Goal: Transaction & Acquisition: Purchase product/service

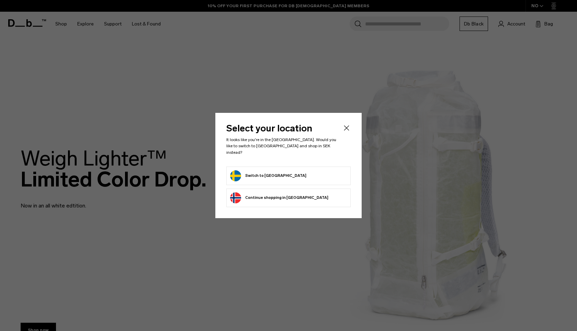
click at [292, 171] on form "Switch to [GEOGRAPHIC_DATA]" at bounding box center [288, 175] width 117 height 11
click at [254, 170] on button "Switch to Sweden" at bounding box center [268, 175] width 76 height 11
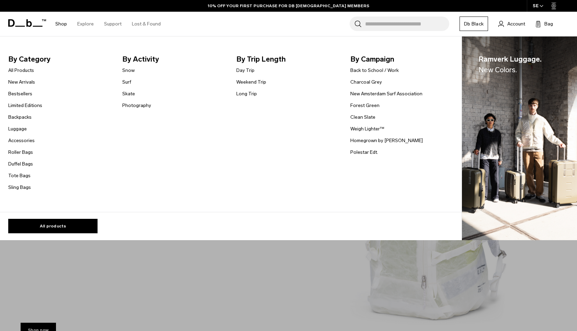
click at [57, 25] on link "Shop" at bounding box center [61, 24] width 12 height 24
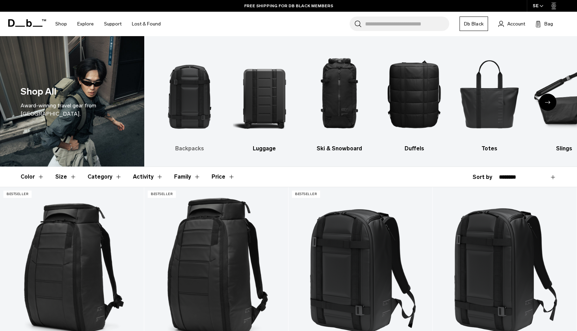
click at [194, 107] on img "1 / 10" at bounding box center [189, 93] width 63 height 94
click at [192, 148] on h3 "Backpacks" at bounding box center [189, 148] width 63 height 8
click at [198, 83] on img "1 / 10" at bounding box center [189, 93] width 63 height 94
click at [190, 136] on img "1 / 10" at bounding box center [189, 93] width 63 height 94
click at [194, 115] on img "1 / 10" at bounding box center [189, 93] width 63 height 94
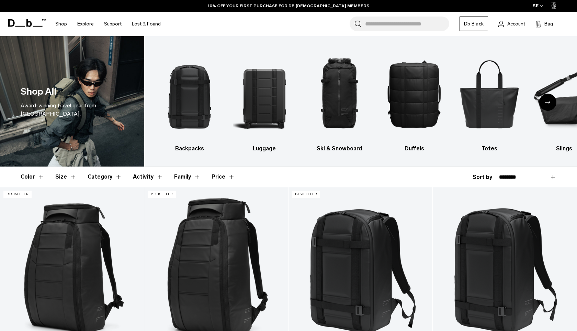
click at [107, 171] on button "Category" at bounding box center [105, 177] width 34 height 20
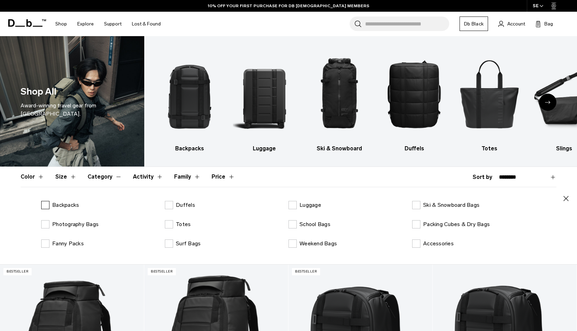
click at [47, 206] on label "Backpacks" at bounding box center [60, 205] width 38 height 8
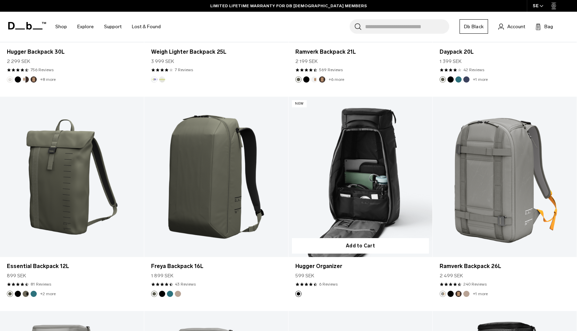
scroll to position [1477, 0]
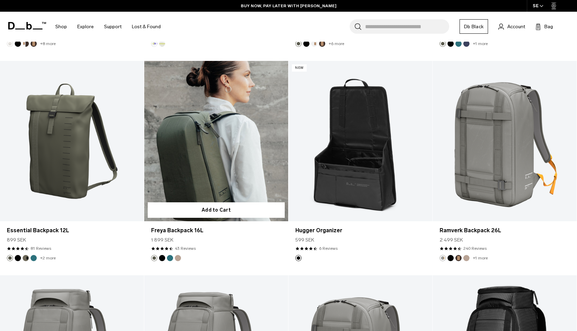
click at [271, 266] on article "Add to Cart Freya Backpack 16L 1 899 SEK 4.4 star rating 43 Reviews" at bounding box center [216, 168] width 144 height 214
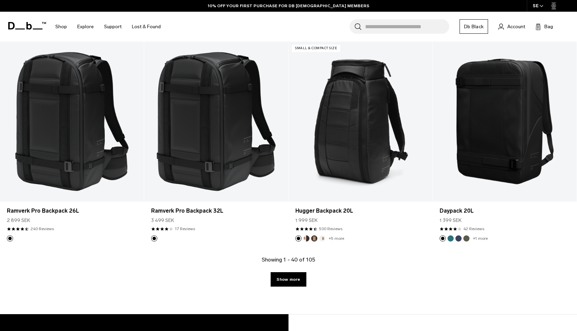
scroll to position [2098, 0]
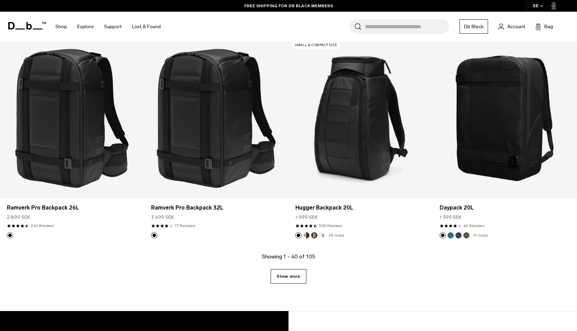
click at [298, 278] on link "Show more" at bounding box center [288, 276] width 35 height 14
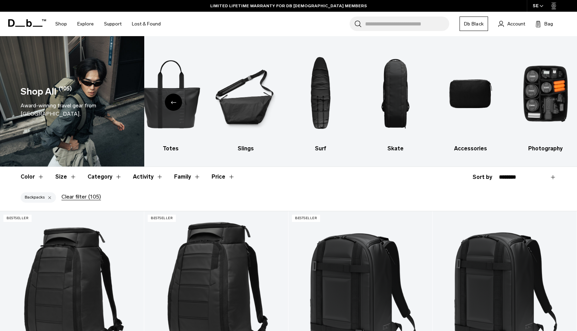
click at [37, 174] on button "Color" at bounding box center [33, 177] width 24 height 20
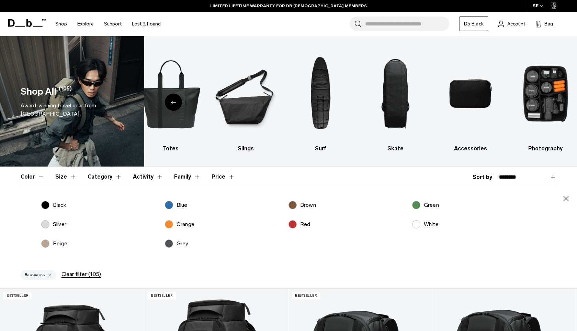
click at [36, 178] on button "Color" at bounding box center [33, 177] width 24 height 20
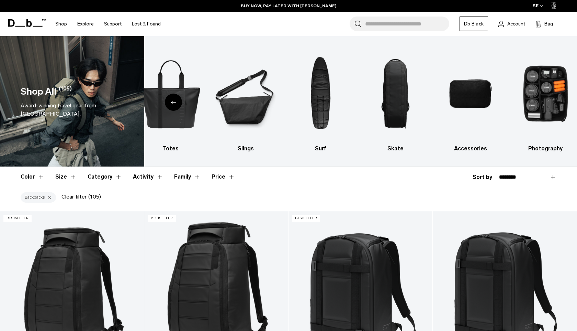
click at [106, 180] on button "Category" at bounding box center [105, 177] width 34 height 20
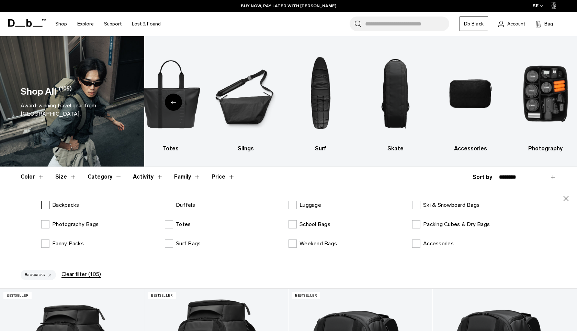
click at [42, 205] on label "Backpacks" at bounding box center [60, 205] width 38 height 8
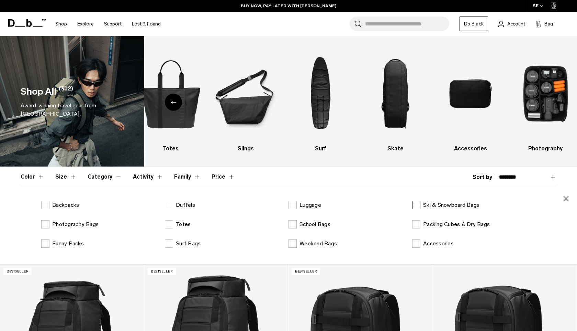
click at [417, 205] on label "Ski & Snowboard Bags" at bounding box center [445, 205] width 67 height 8
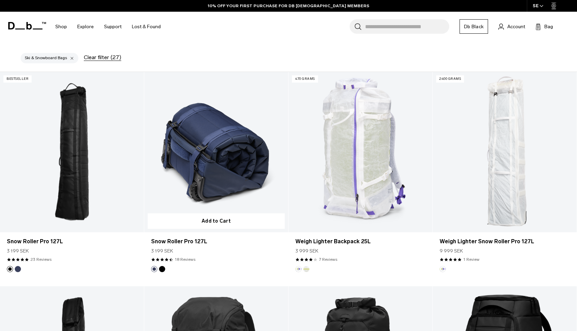
scroll to position [221, 0]
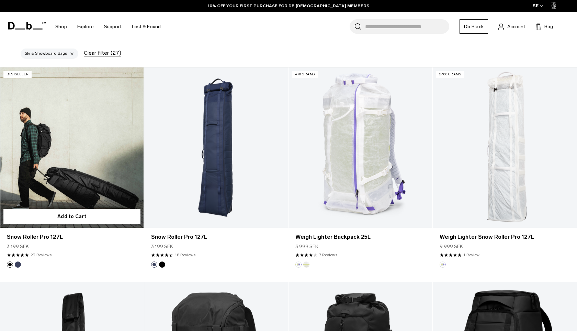
click at [104, 191] on link "Snow Roller Pro 127L" at bounding box center [72, 147] width 144 height 160
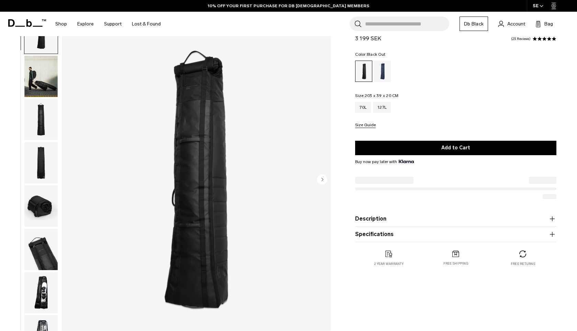
click at [44, 87] on img "button" at bounding box center [40, 76] width 33 height 41
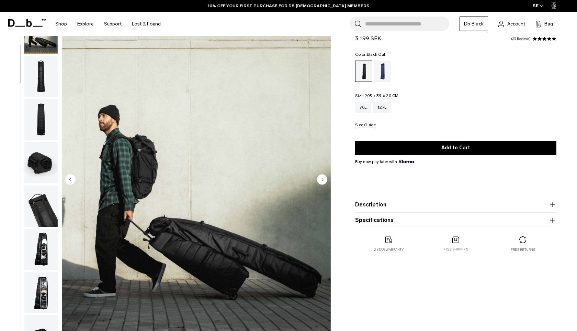
scroll to position [46, 0]
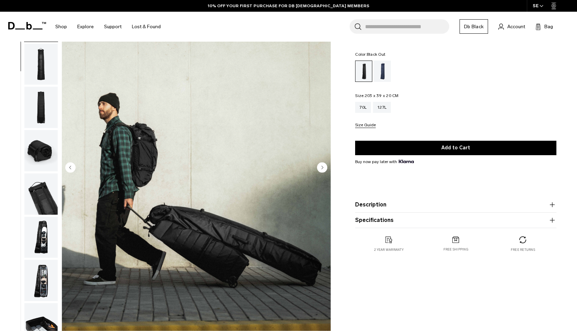
click at [41, 239] on img "button" at bounding box center [40, 236] width 33 height 41
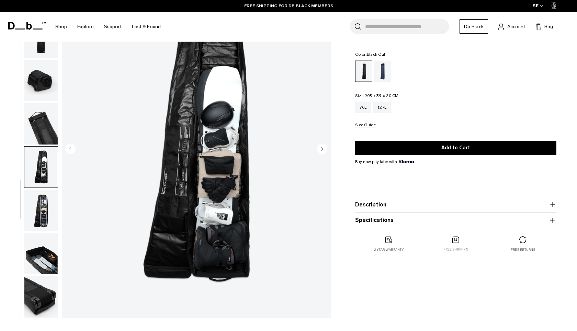
scroll to position [71, 0]
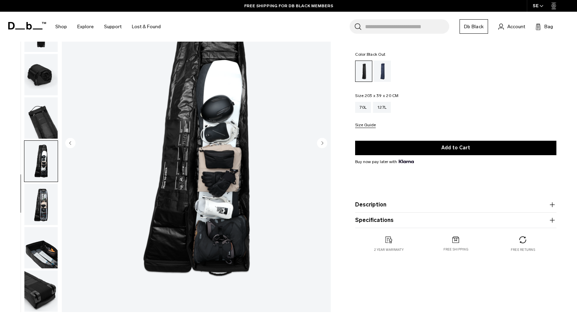
click at [39, 261] on img "button" at bounding box center [40, 247] width 33 height 41
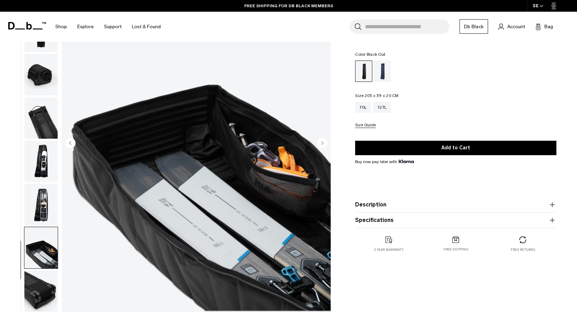
click at [43, 298] on img "button" at bounding box center [40, 290] width 33 height 41
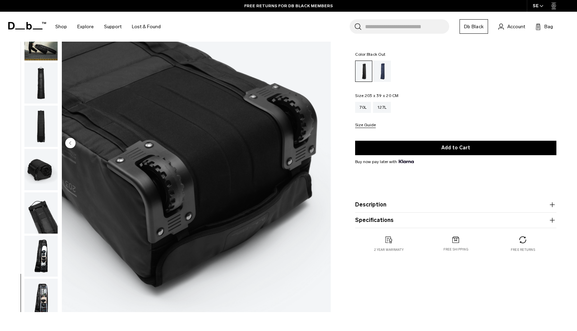
scroll to position [0, 0]
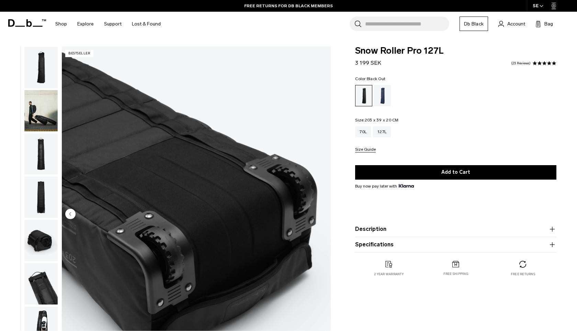
click at [36, 115] on img "button" at bounding box center [40, 110] width 33 height 41
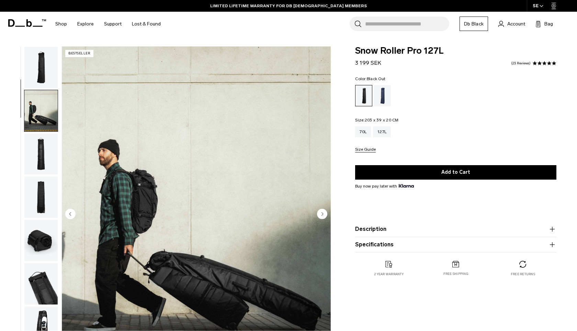
click at [40, 79] on img "button" at bounding box center [40, 67] width 33 height 41
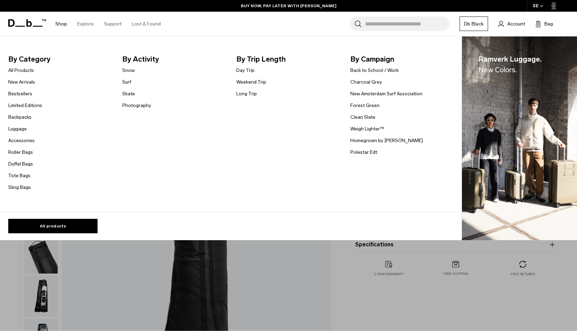
click at [61, 22] on link "Shop" at bounding box center [61, 24] width 12 height 24
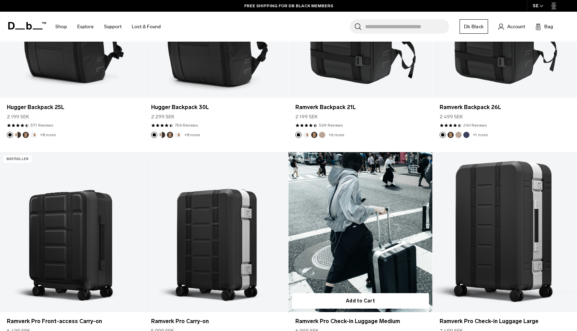
scroll to position [249, 0]
